Goal: Task Accomplishment & Management: Use online tool/utility

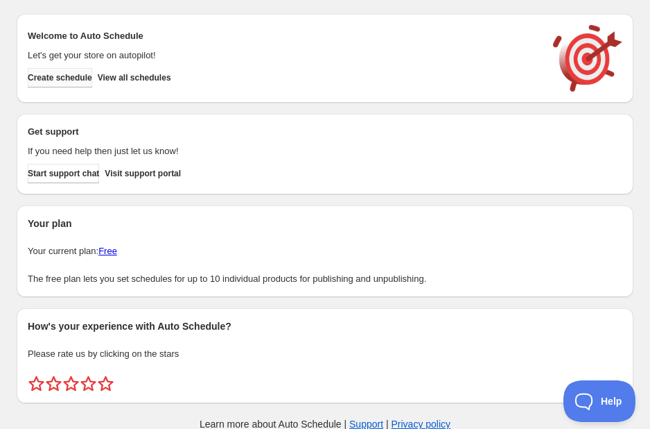
click at [82, 79] on span "Create schedule" at bounding box center [60, 77] width 64 height 11
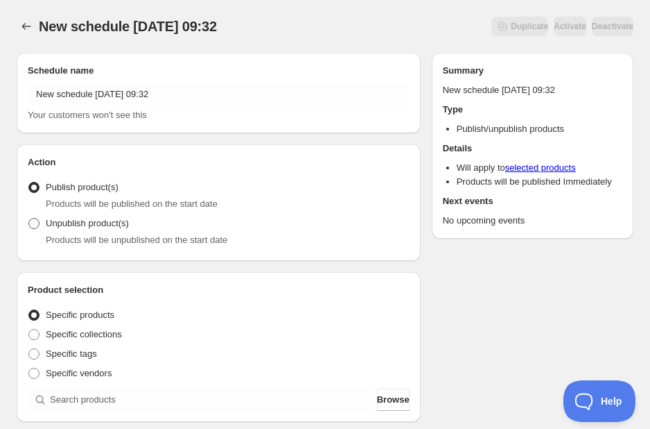
click at [35, 222] on span at bounding box center [33, 223] width 11 height 11
click at [29, 218] on input "Unpublish product(s)" at bounding box center [28, 218] width 1 height 1
radio input "true"
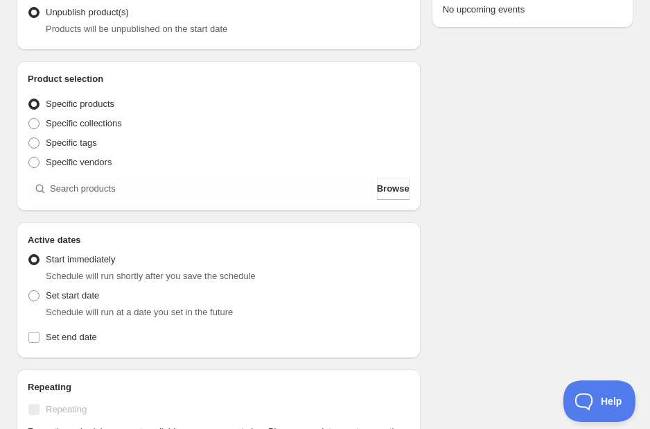
scroll to position [251, 0]
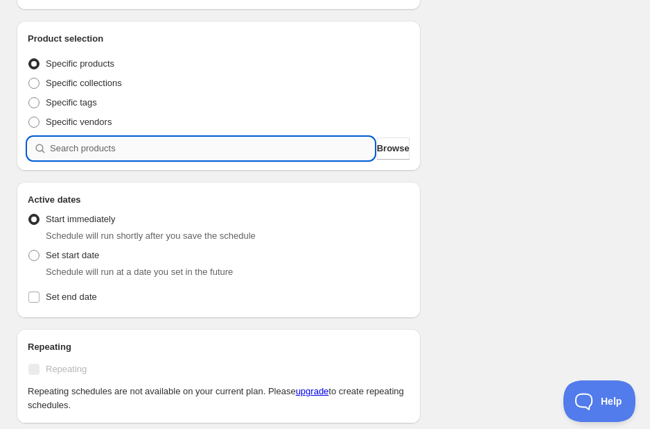
click at [135, 152] on input "search" at bounding box center [212, 148] width 325 height 22
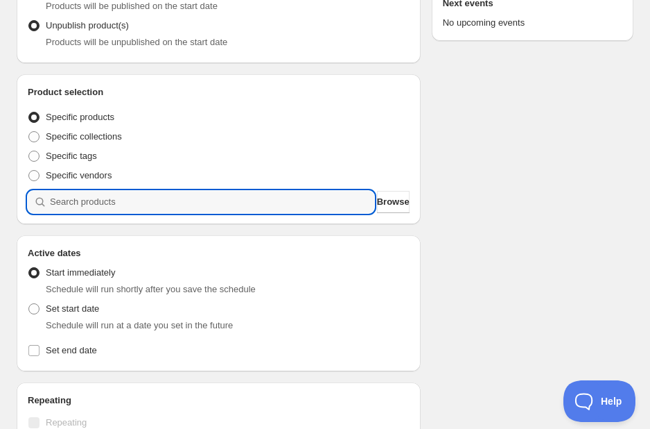
scroll to position [261, 0]
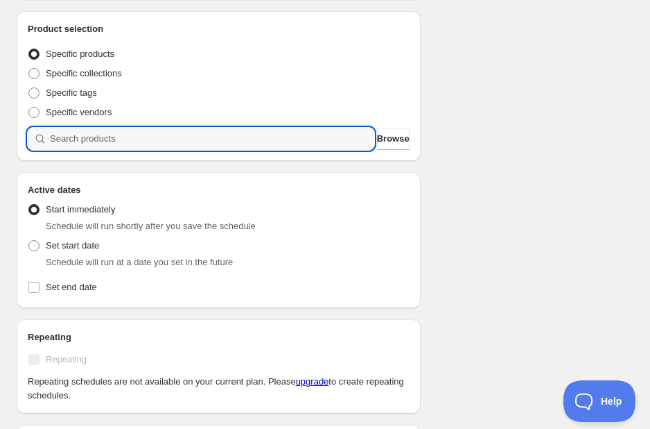
type input "o"
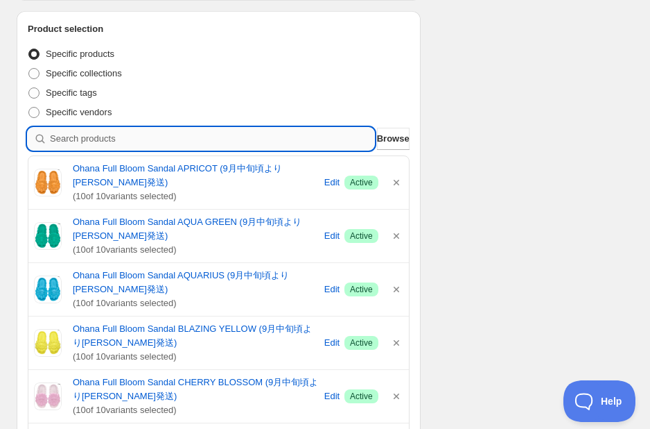
click at [183, 129] on input "search" at bounding box center [212, 139] width 325 height 22
type input "s"
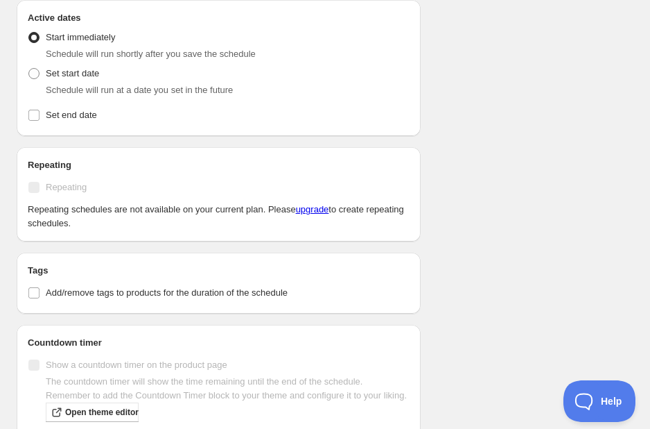
scroll to position [1181, 0]
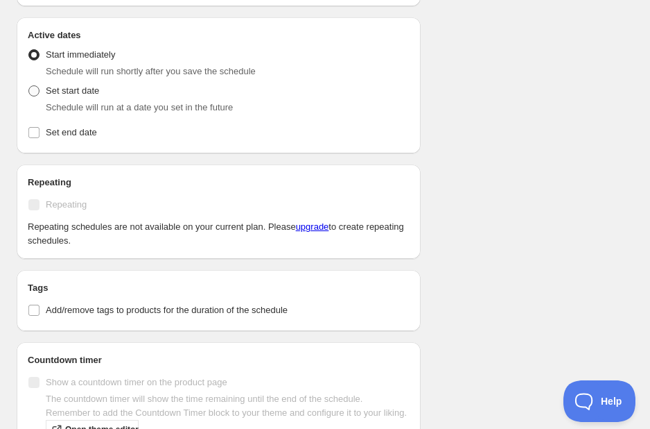
click at [35, 85] on span at bounding box center [33, 90] width 11 height 11
click at [29, 85] on input "Set start date" at bounding box center [28, 85] width 1 height 1
radio input "true"
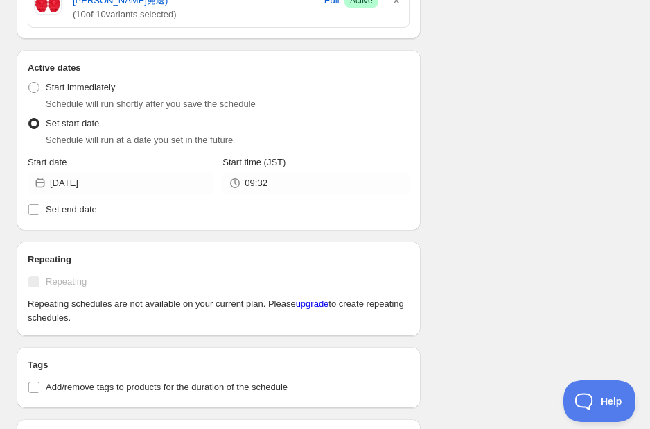
scroll to position [1144, 0]
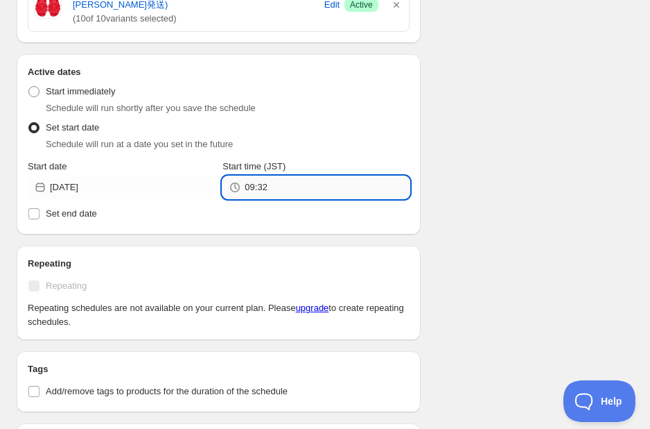
click at [275, 177] on input "09:32" at bounding box center [327, 187] width 164 height 22
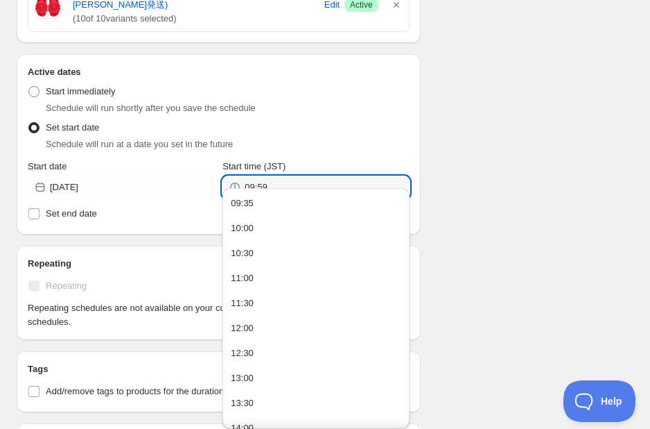
type input "09:59"
click at [335, 118] on div "Set start date Schedule will run at a date you set in the future" at bounding box center [219, 134] width 382 height 33
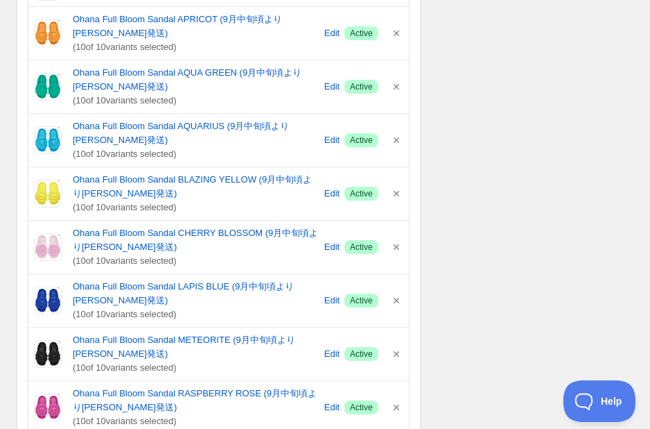
scroll to position [1144, 0]
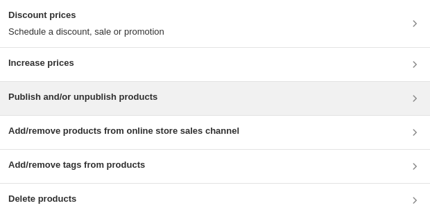
click at [64, 96] on h3 "Publish and/or unpublish products" at bounding box center [82, 97] width 149 height 14
